Goal: Information Seeking & Learning: Understand process/instructions

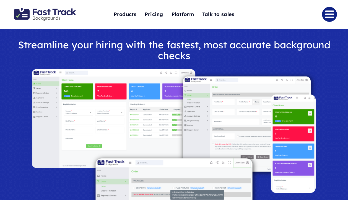
click at [325, 16] on link "Link to #" at bounding box center [329, 14] width 15 height 15
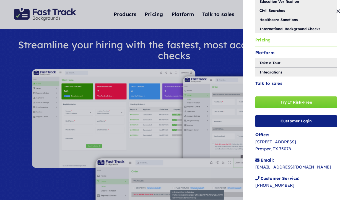
scroll to position [85, 0]
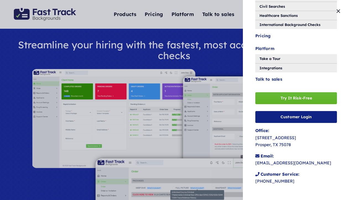
click at [299, 100] on span "Try It Risk-Free" at bounding box center [296, 98] width 32 height 5
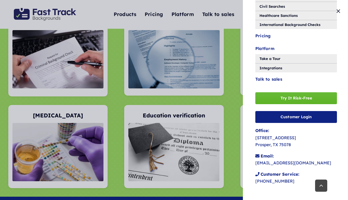
scroll to position [1229, 0]
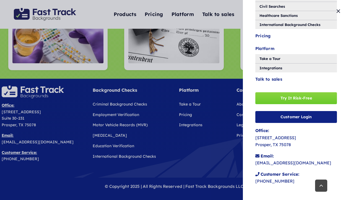
click at [195, 132] on div "Products Criminal Background Checks Motor Vehicle Record Checks (MVR) DOT Backg…" at bounding box center [174, 100] width 348 height 200
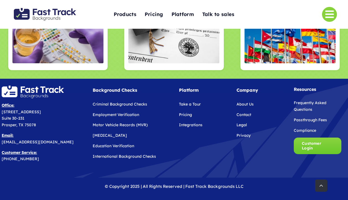
click at [319, 117] on link "Passthrough Fees" at bounding box center [310, 119] width 33 height 5
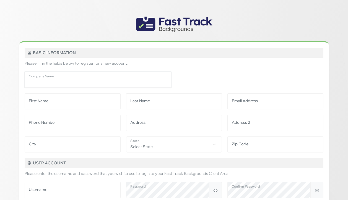
click at [79, 83] on input "Company Name" at bounding box center [98, 80] width 147 height 16
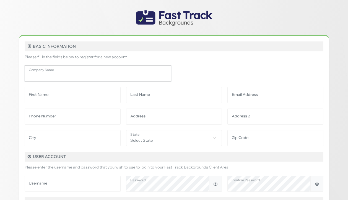
scroll to position [6, 0]
click at [198, 71] on div "Company Name" at bounding box center [174, 74] width 304 height 27
click at [134, 71] on input "Company Name" at bounding box center [98, 74] width 147 height 16
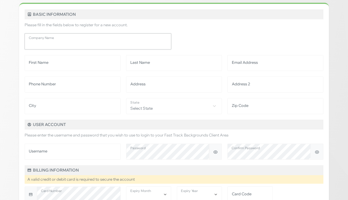
scroll to position [46, 0]
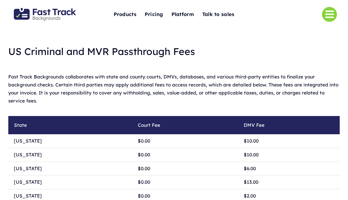
click at [215, 48] on h1 "US Criminal and MVR Passthrough Fees" at bounding box center [173, 51] width 331 height 11
